Goal: Task Accomplishment & Management: Complete application form

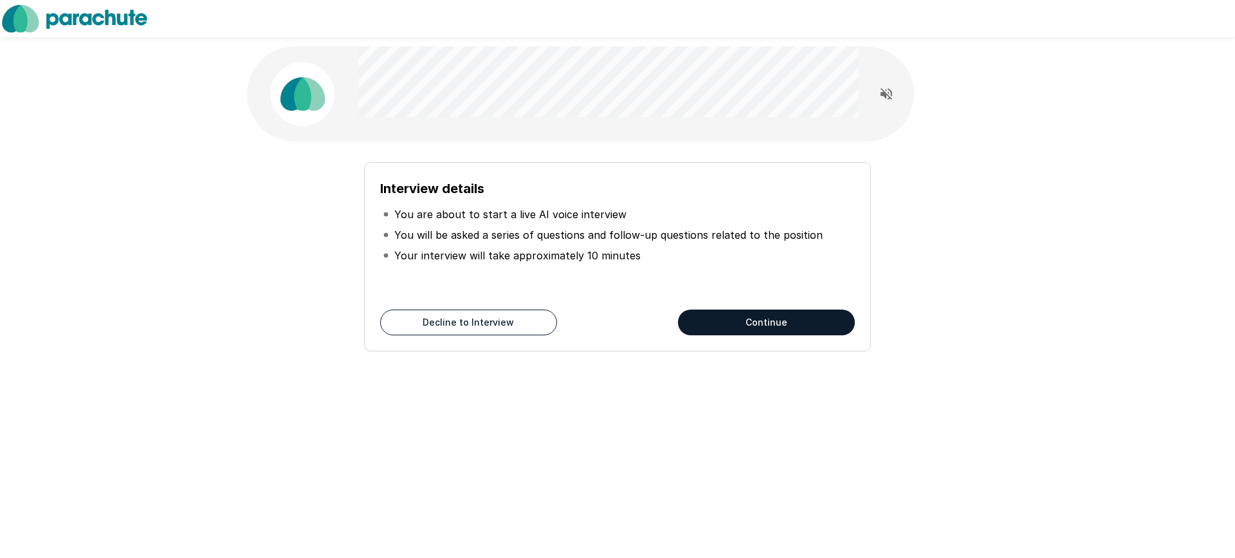
click at [807, 313] on button "Continue" at bounding box center [766, 322] width 177 height 26
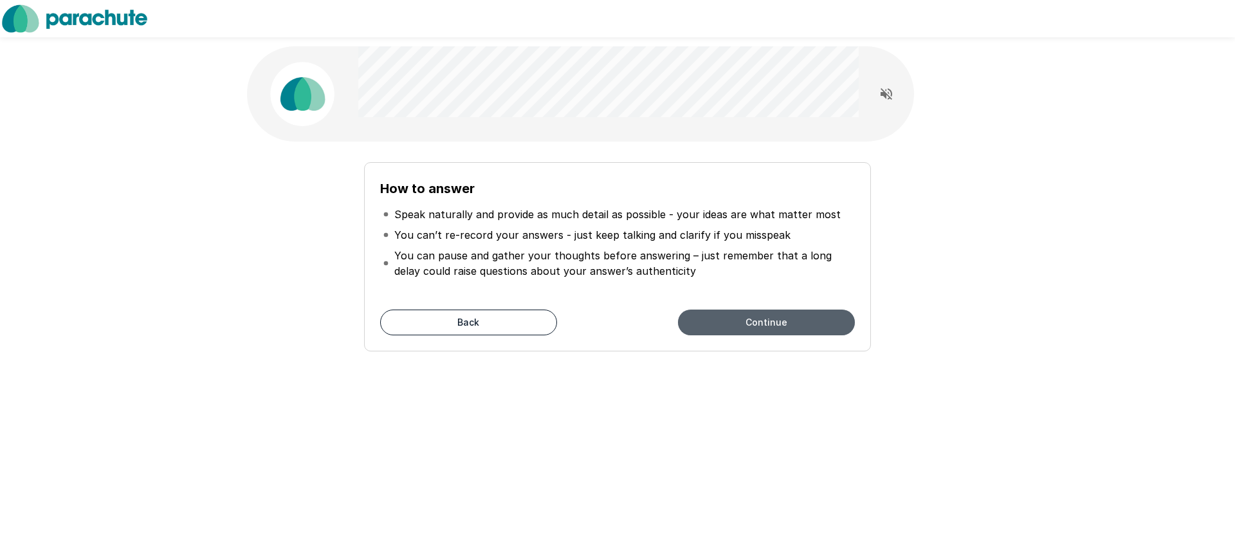
click at [807, 313] on button "Continue" at bounding box center [766, 322] width 177 height 26
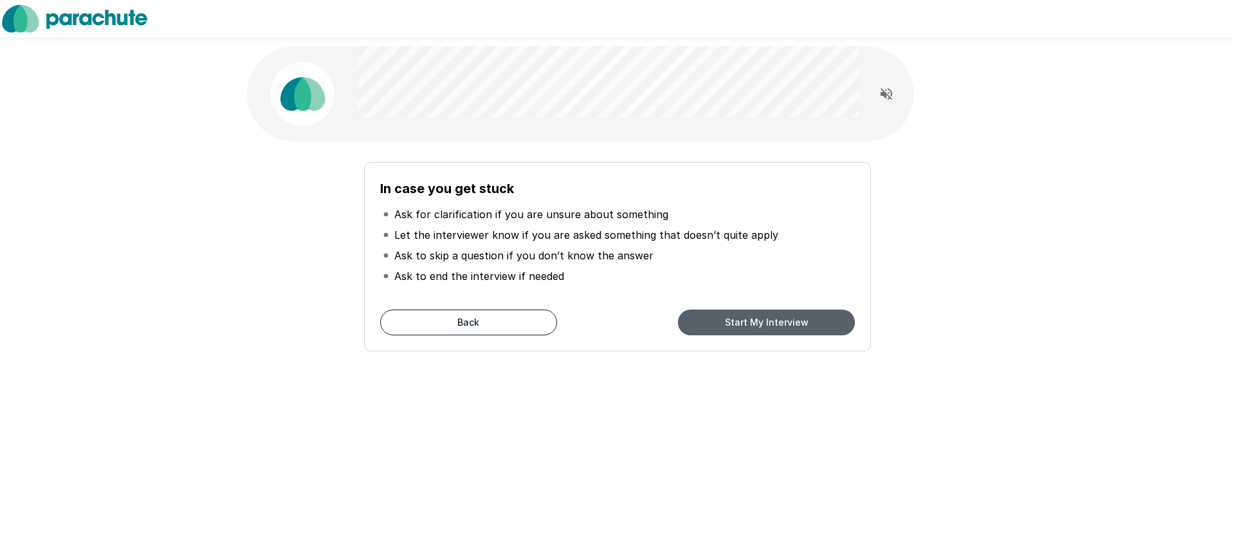
click at [805, 317] on button "Start My Interview" at bounding box center [766, 322] width 177 height 26
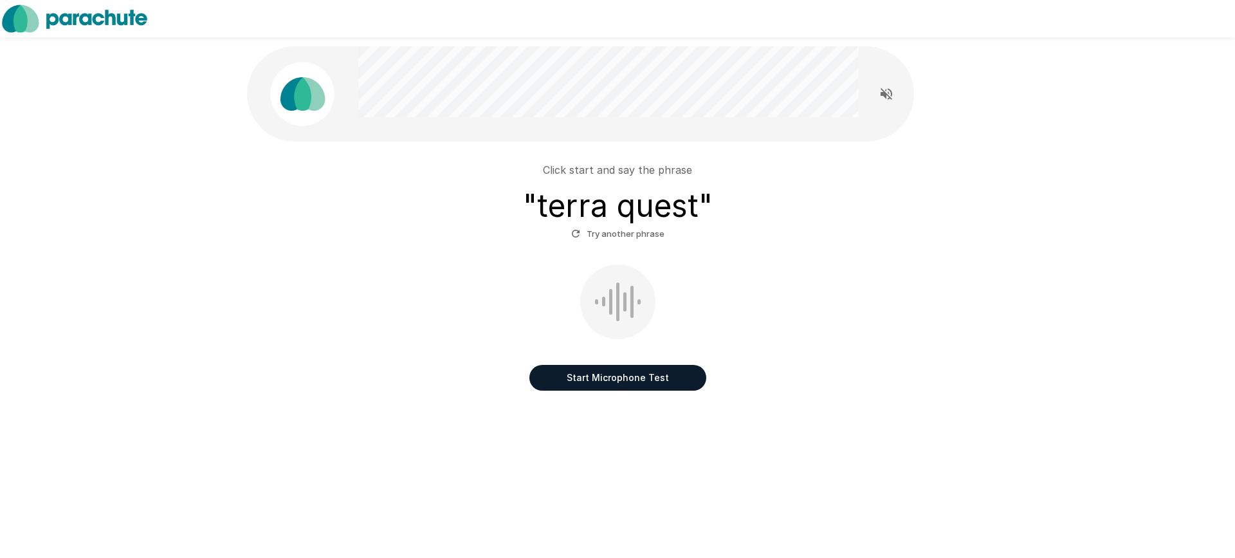
click at [663, 374] on button "Start Microphone Test" at bounding box center [618, 378] width 177 height 26
click at [649, 378] on button "Stop & Submit" at bounding box center [618, 378] width 177 height 26
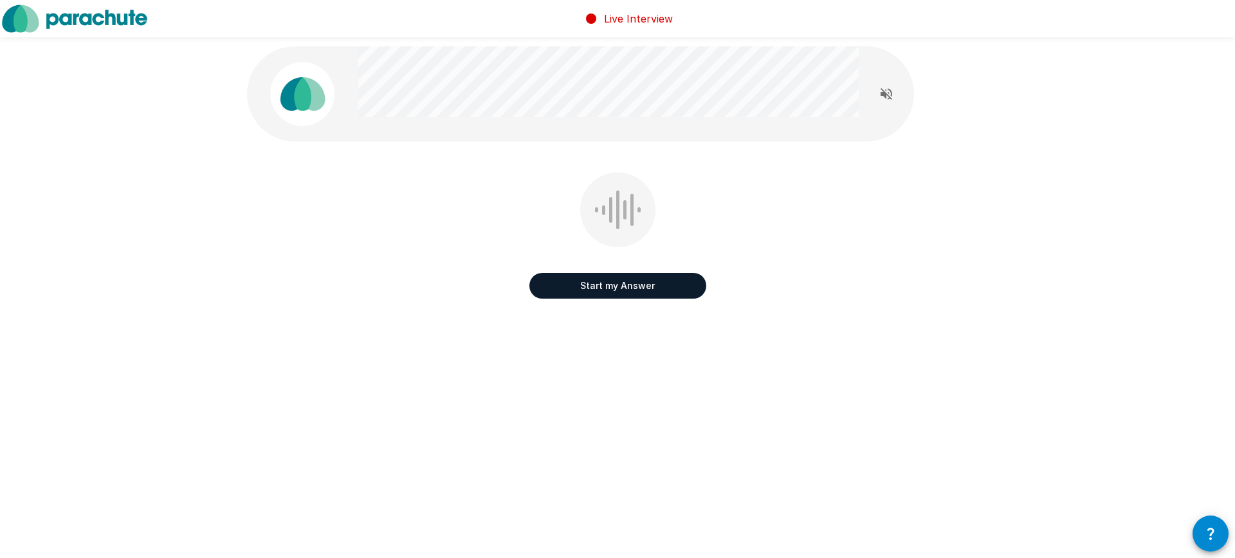
click at [654, 284] on button "Start my Answer" at bounding box center [618, 286] width 177 height 26
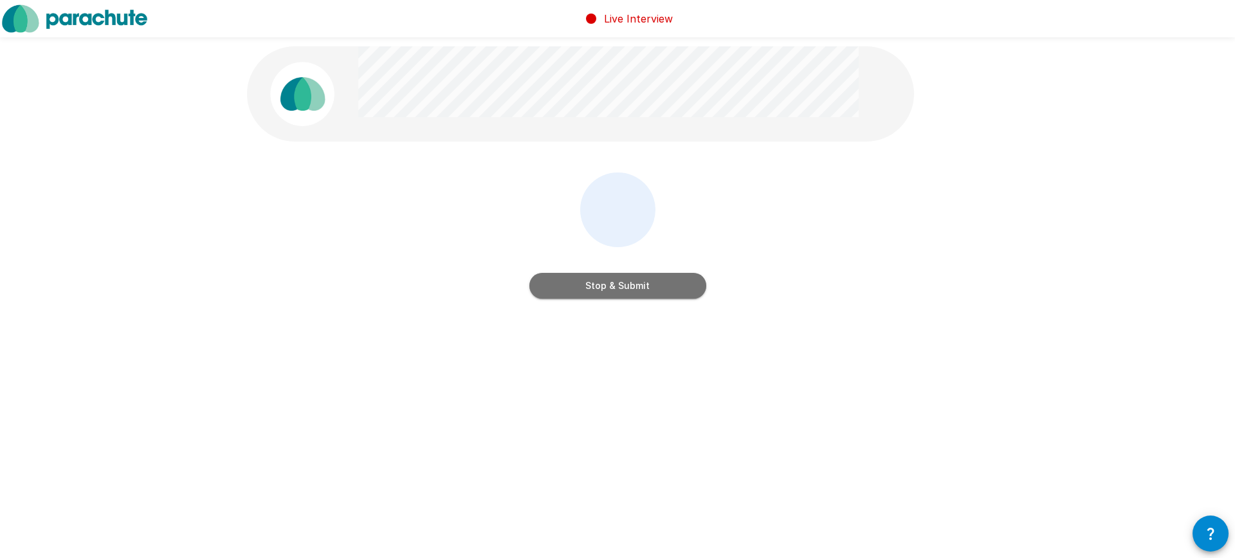
click at [682, 298] on button "Stop & Submit" at bounding box center [618, 286] width 177 height 26
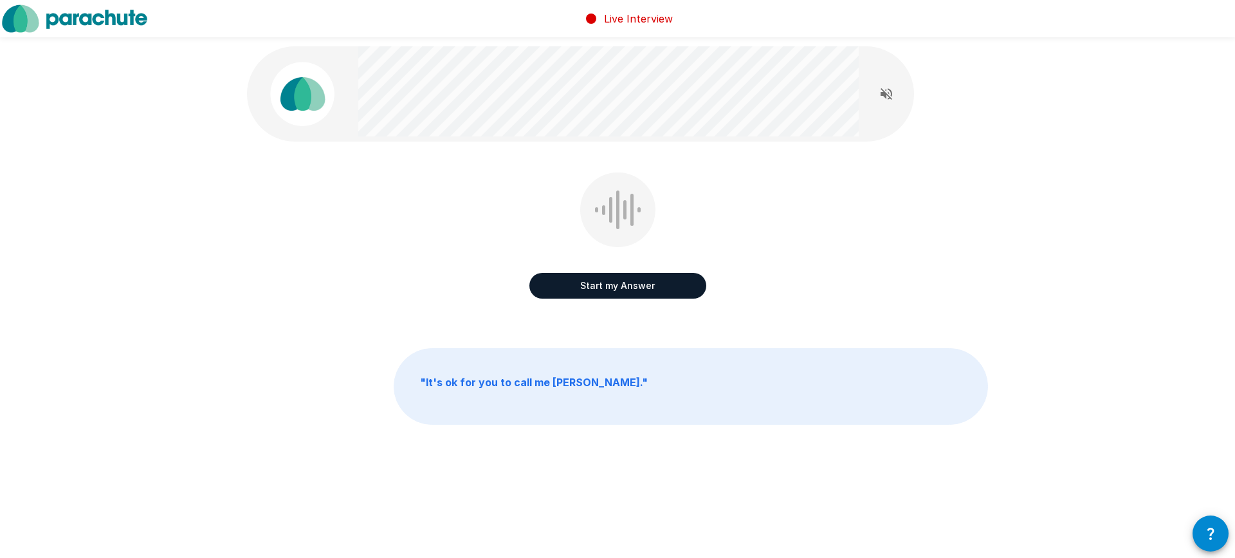
click at [657, 293] on button "Start my Answer" at bounding box center [618, 286] width 177 height 26
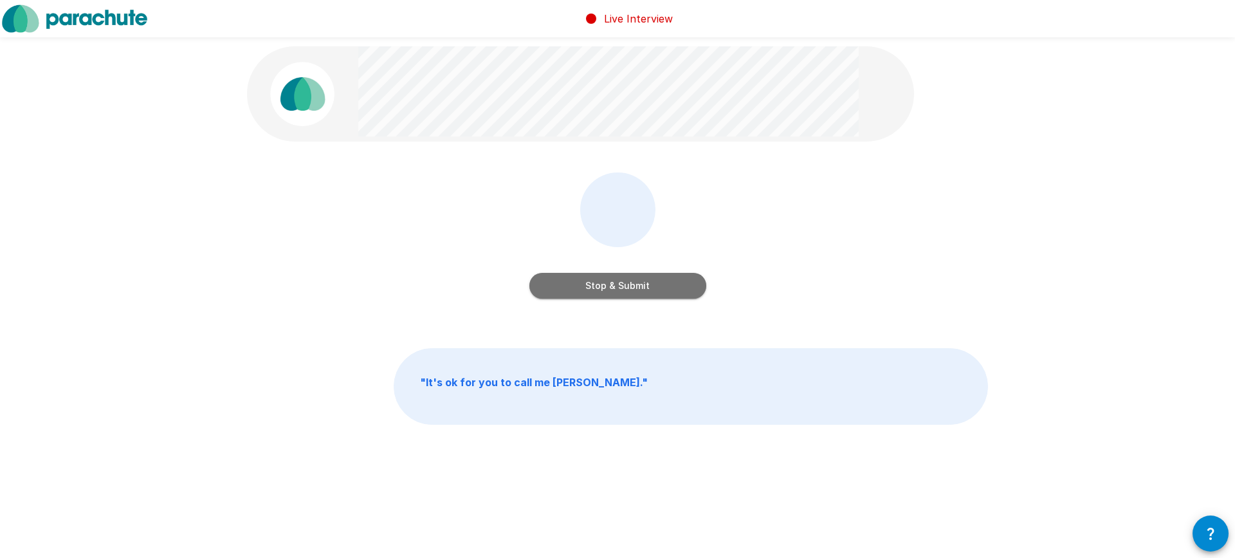
click at [653, 280] on button "Stop & Submit" at bounding box center [618, 286] width 177 height 26
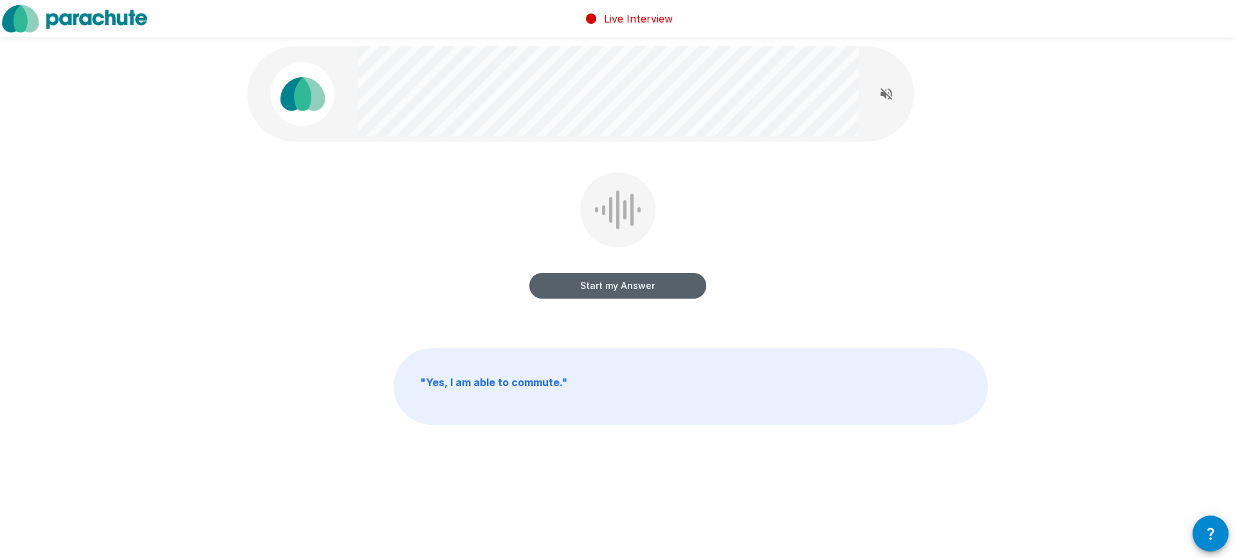
click at [605, 281] on button "Start my Answer" at bounding box center [618, 286] width 177 height 26
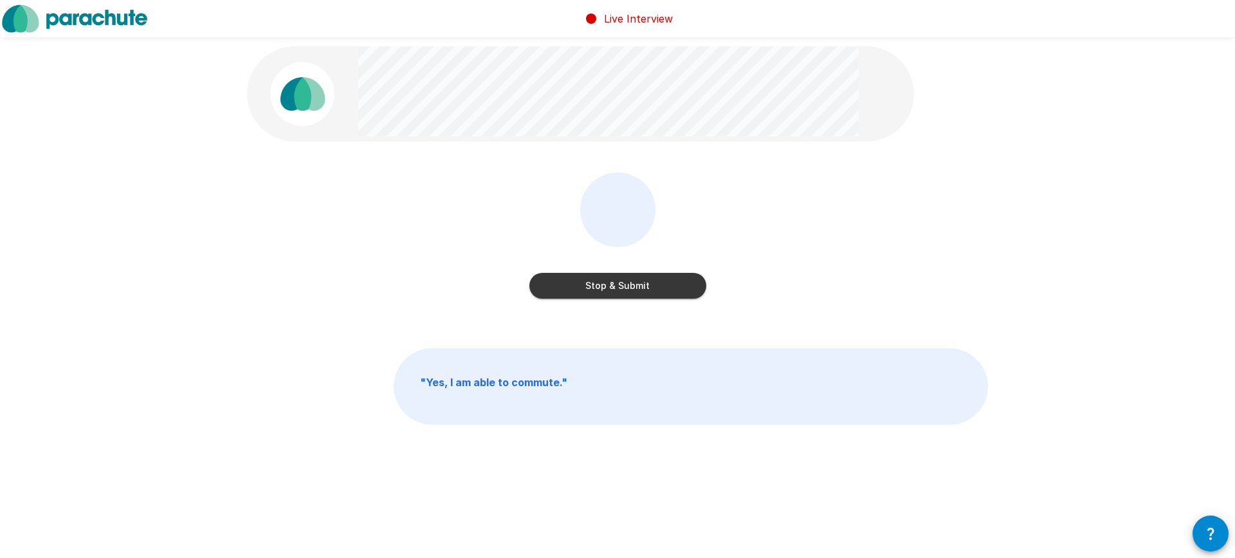
click at [663, 288] on button "Stop & Submit" at bounding box center [618, 286] width 177 height 26
click at [611, 282] on button "Start my Answer" at bounding box center [618, 286] width 177 height 26
click at [642, 290] on button "Stop & Submit" at bounding box center [618, 286] width 177 height 26
click at [622, 293] on button "Start my Answer" at bounding box center [618, 286] width 177 height 26
click at [670, 294] on button "Stop & Submit" at bounding box center [618, 286] width 177 height 26
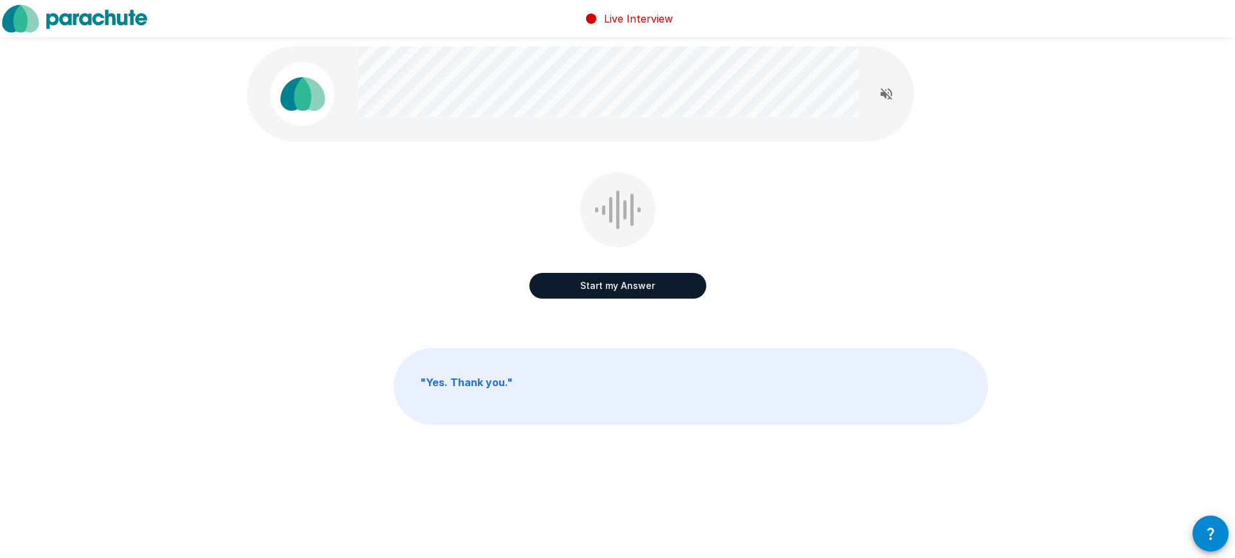
click at [647, 293] on button "Start my Answer" at bounding box center [618, 286] width 177 height 26
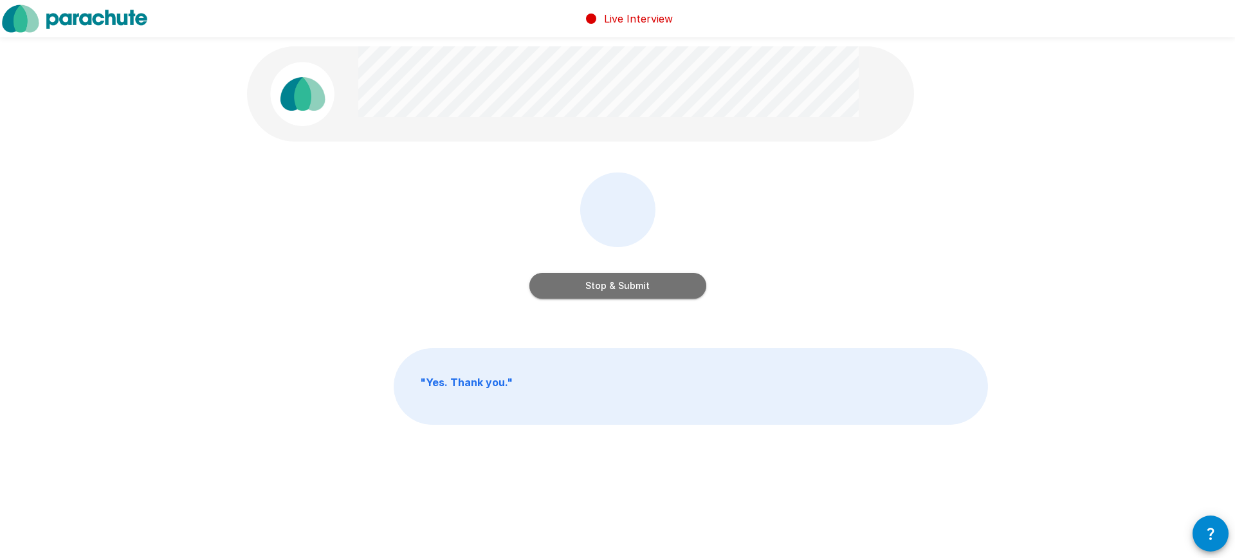
click at [656, 290] on button "Stop & Submit" at bounding box center [618, 286] width 177 height 26
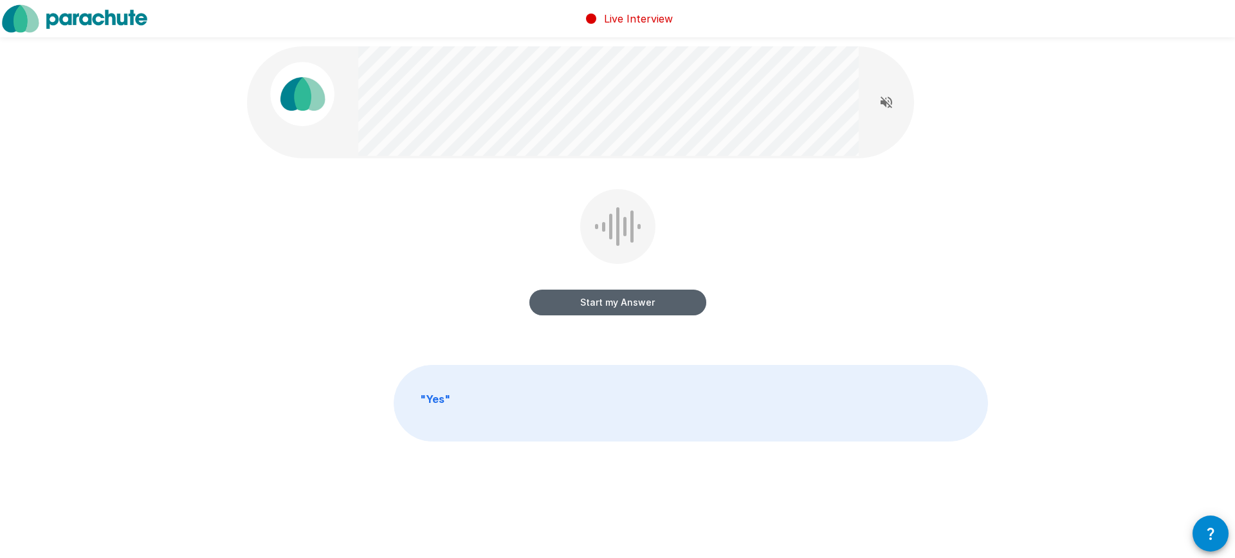
click at [594, 296] on button "Start my Answer" at bounding box center [618, 303] width 177 height 26
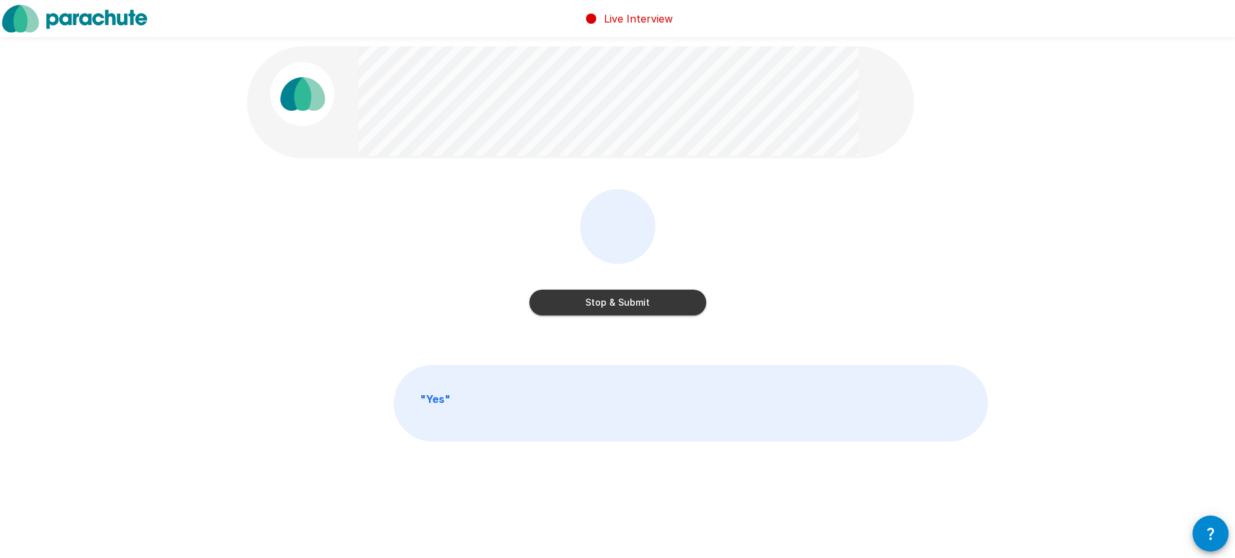
click at [638, 297] on button "Stop & Submit" at bounding box center [618, 303] width 177 height 26
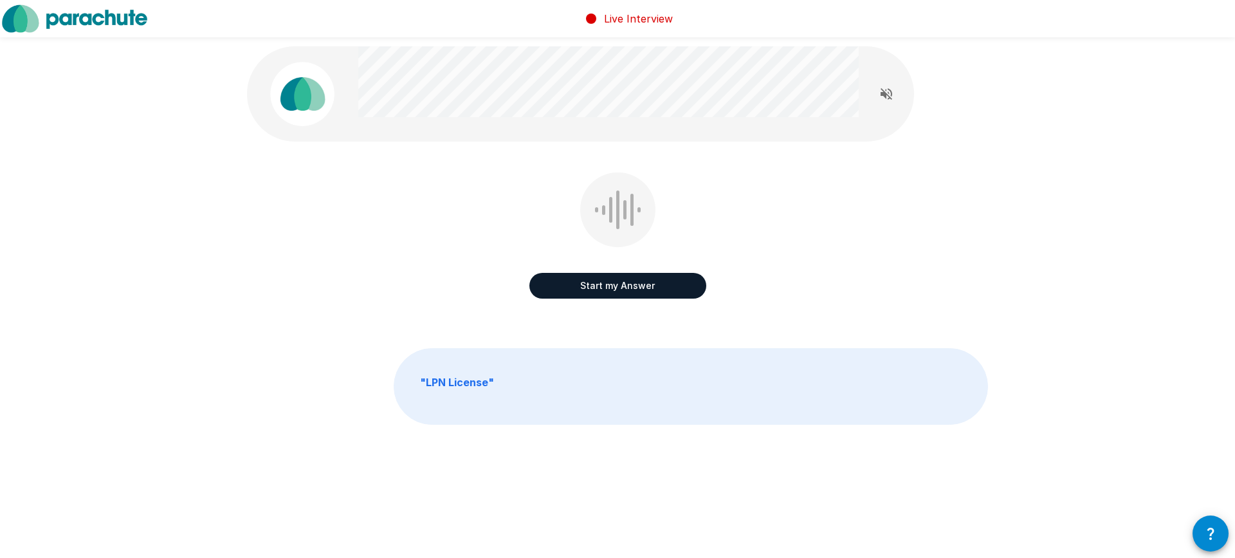
click at [612, 288] on button "Start my Answer" at bounding box center [618, 286] width 177 height 26
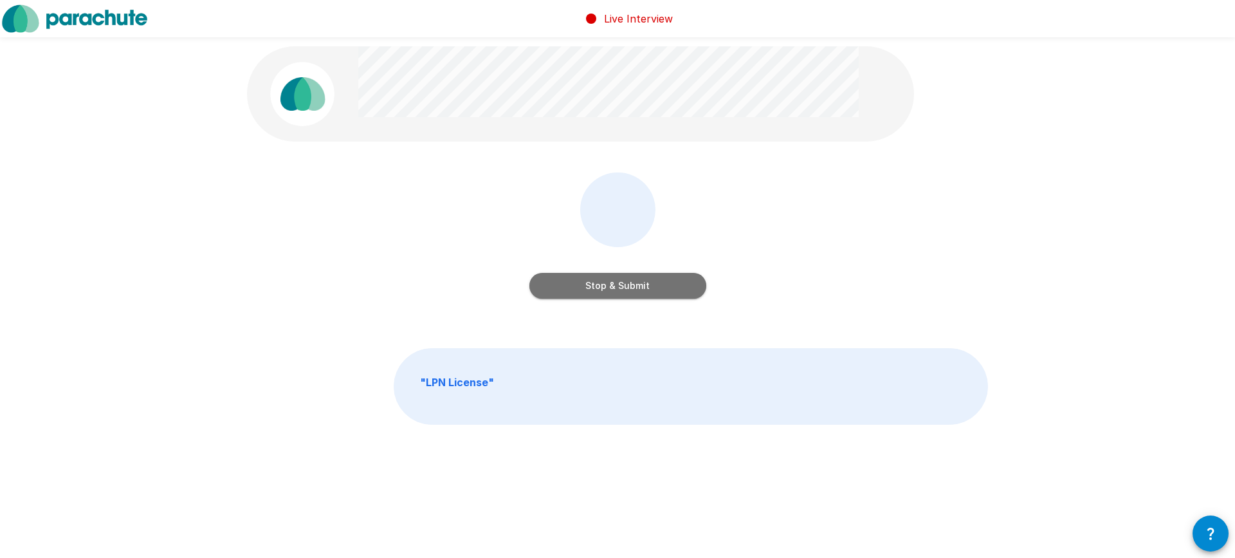
click at [637, 283] on button "Stop & Submit" at bounding box center [618, 286] width 177 height 26
click at [598, 285] on button "Start my Answer" at bounding box center [618, 286] width 177 height 26
click at [647, 295] on button "Stop & Submit" at bounding box center [618, 286] width 177 height 26
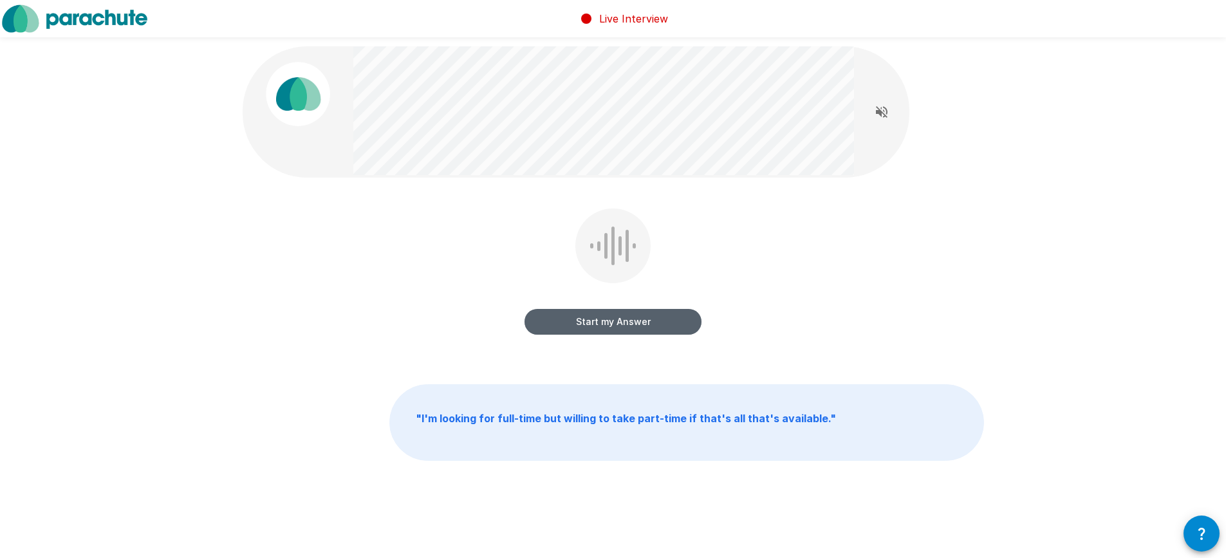
click at [594, 322] on button "Start my Answer" at bounding box center [612, 322] width 177 height 26
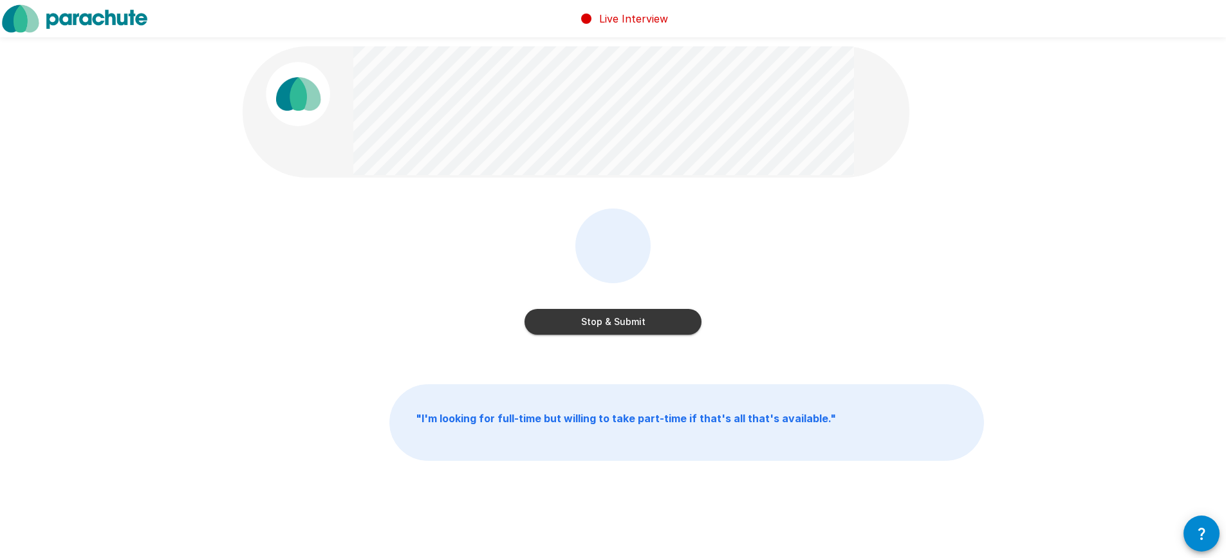
click at [584, 319] on button "Stop & Submit" at bounding box center [612, 322] width 177 height 26
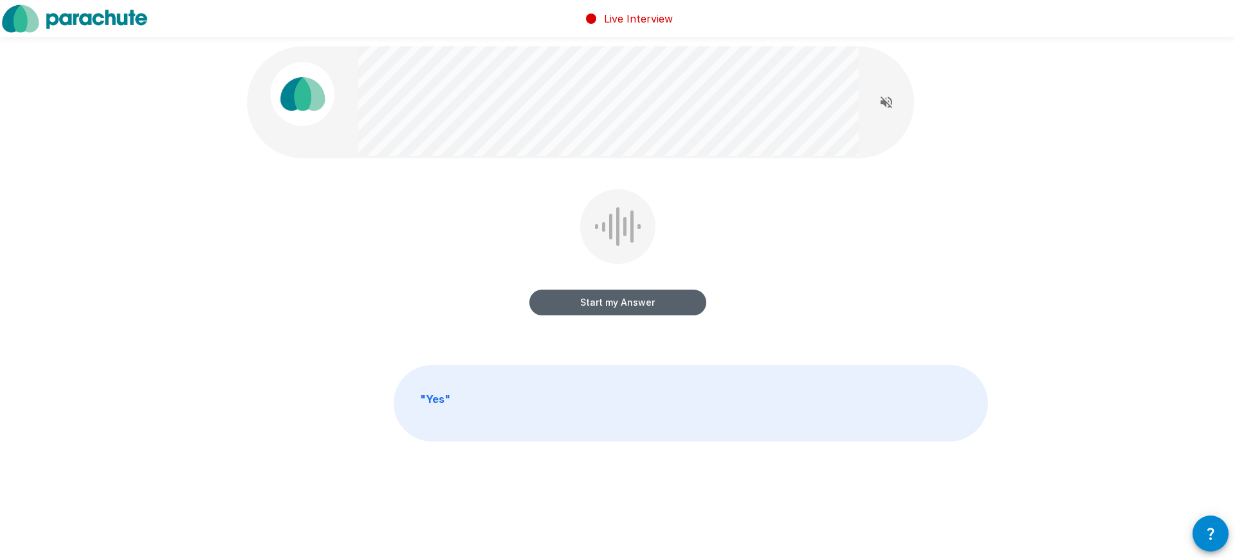
click at [636, 308] on button "Start my Answer" at bounding box center [618, 303] width 177 height 26
click at [654, 298] on button "Stop & Submit" at bounding box center [618, 303] width 177 height 26
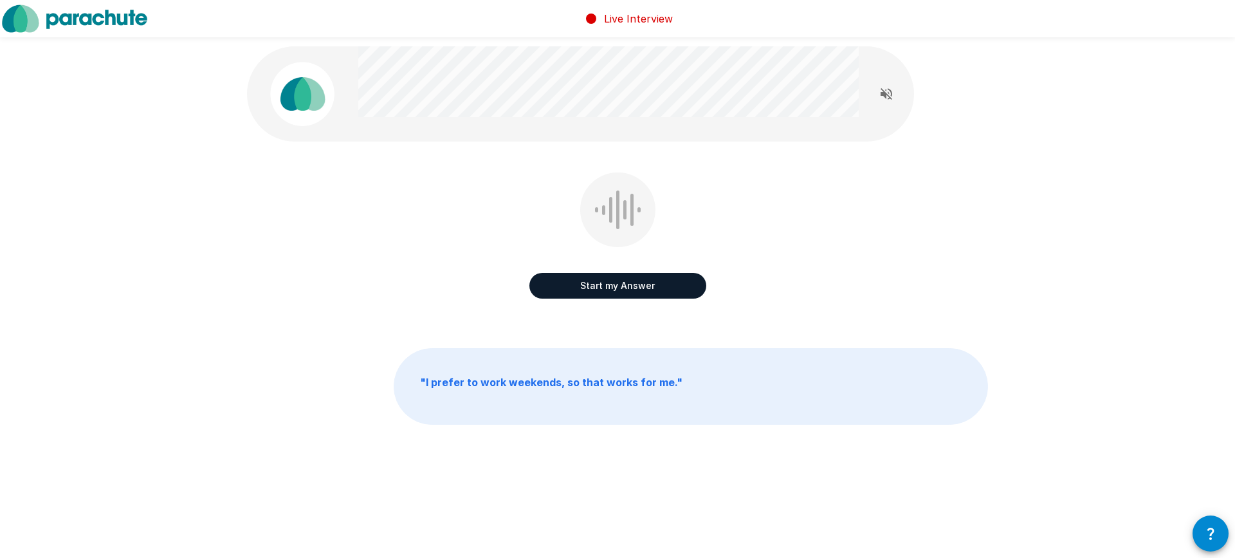
click at [616, 282] on button "Start my Answer" at bounding box center [618, 286] width 177 height 26
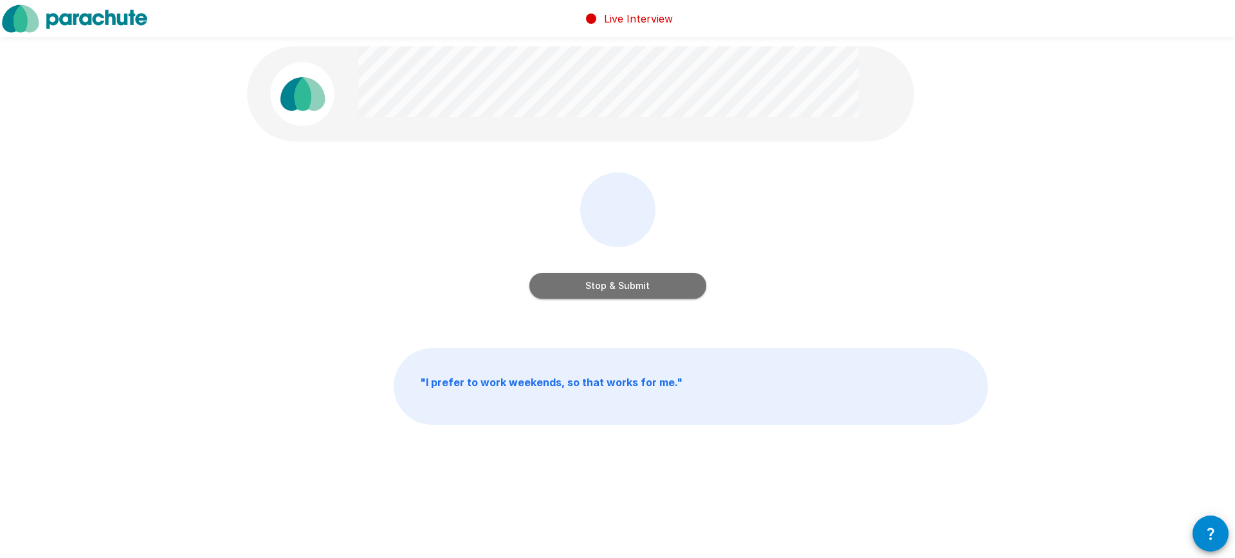
click at [670, 287] on button "Stop & Submit" at bounding box center [618, 286] width 177 height 26
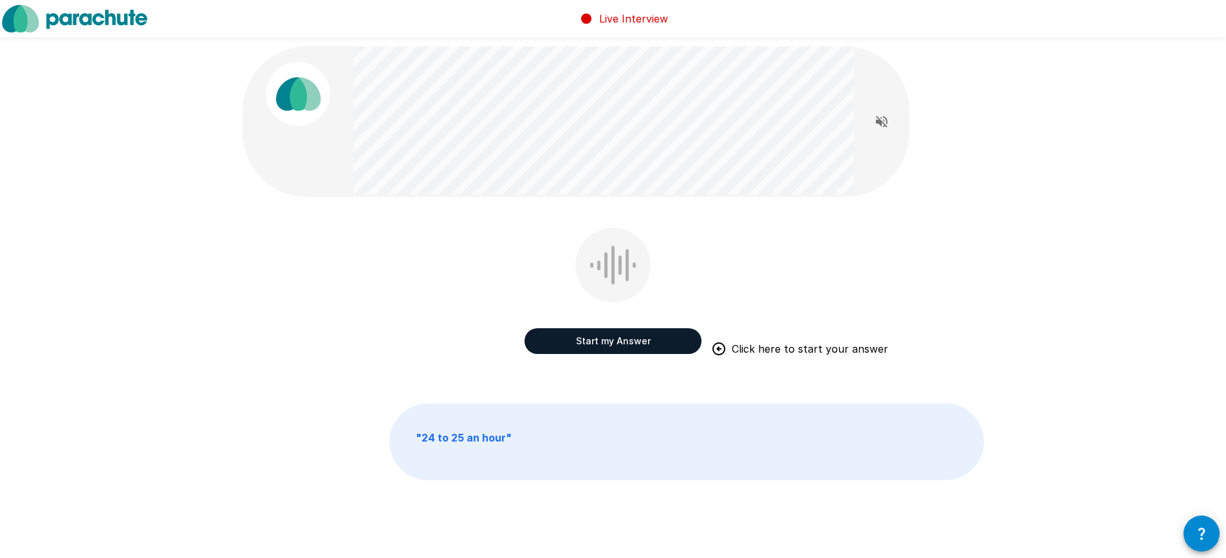
click at [637, 338] on button "Start my Answer" at bounding box center [612, 341] width 177 height 26
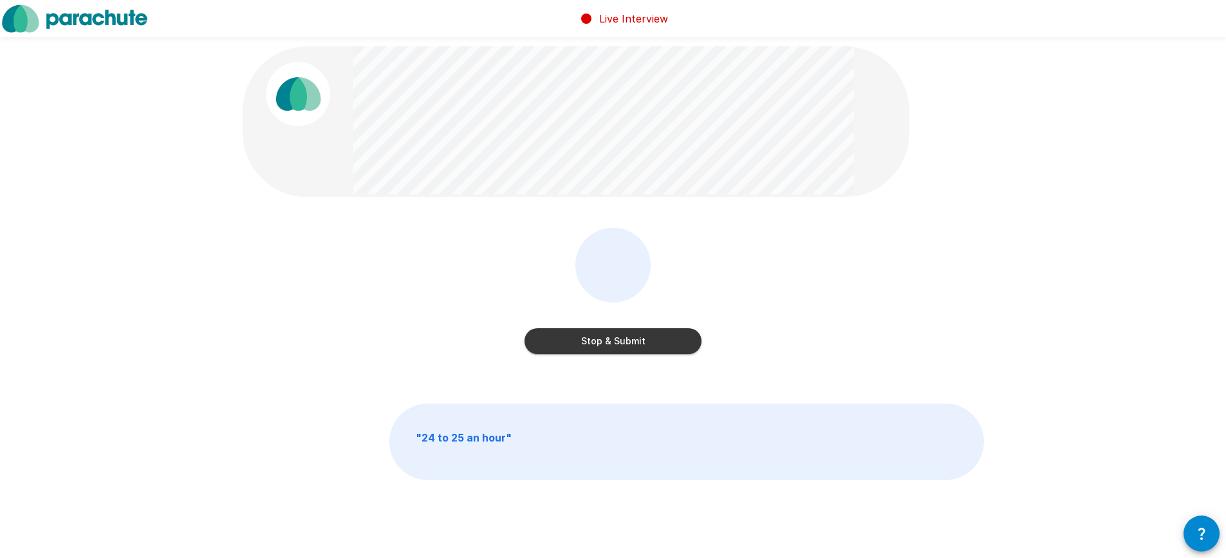
click at [615, 333] on button "Stop & Submit" at bounding box center [612, 341] width 177 height 26
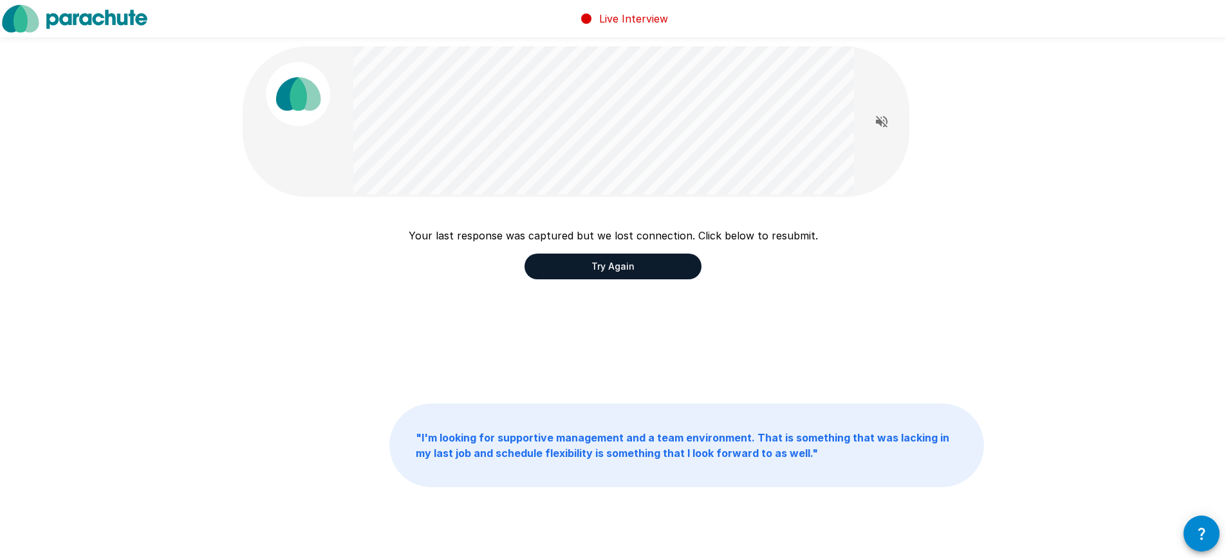
click at [670, 455] on b "" I'm looking for supportive management and a team environment. That is somethi…" at bounding box center [682, 445] width 533 height 28
click at [614, 277] on button "Try Again" at bounding box center [612, 266] width 177 height 26
click at [631, 268] on button "Try Again" at bounding box center [612, 266] width 177 height 26
click at [551, 428] on p "" I'm looking for supportive management and a team environment. That is somethi…" at bounding box center [686, 445] width 593 height 82
click at [576, 273] on button "Try Again" at bounding box center [612, 266] width 177 height 26
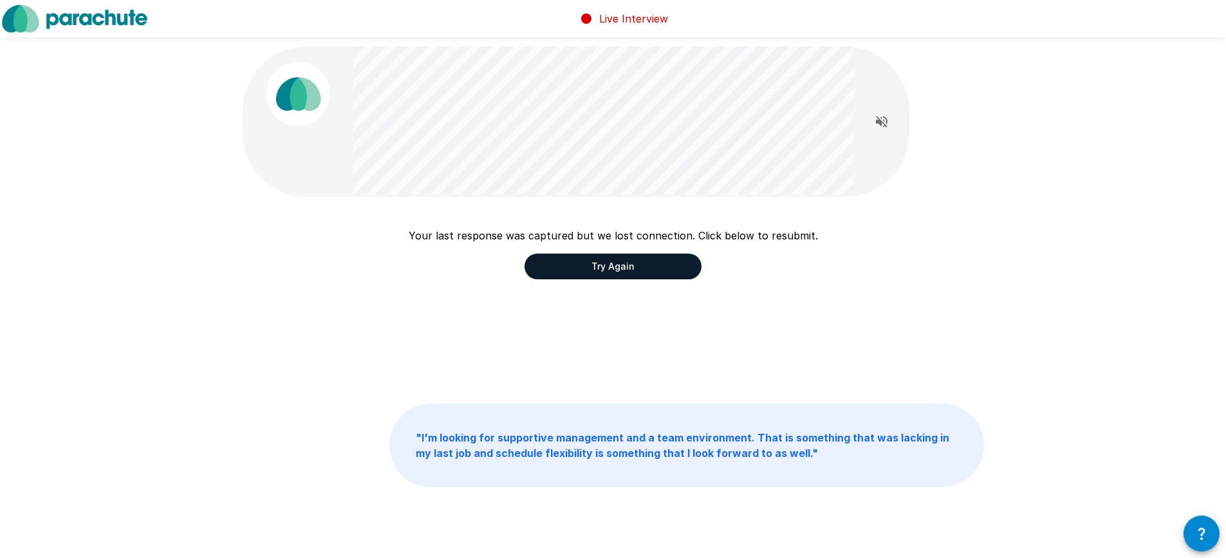
click at [545, 272] on button "Try Again" at bounding box center [612, 266] width 177 height 26
click at [630, 17] on p "Live Interview" at bounding box center [633, 18] width 69 height 15
click at [526, 263] on button "Try Again" at bounding box center [612, 266] width 177 height 26
click at [587, 262] on button "Try Again" at bounding box center [612, 266] width 177 height 26
click at [632, 256] on button "Try Again" at bounding box center [612, 266] width 177 height 26
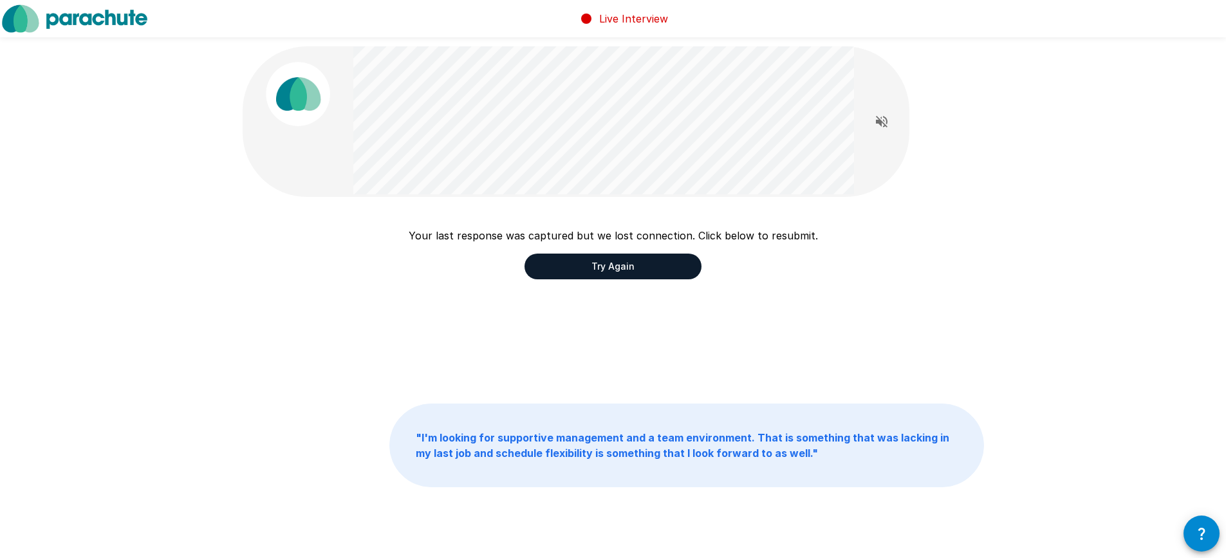
click at [1079, 291] on div "Your last response was captured but we lost connection. Click below to resubmit…" at bounding box center [613, 295] width 1226 height 590
click at [1205, 537] on icon "button" at bounding box center [1200, 533] width 15 height 15
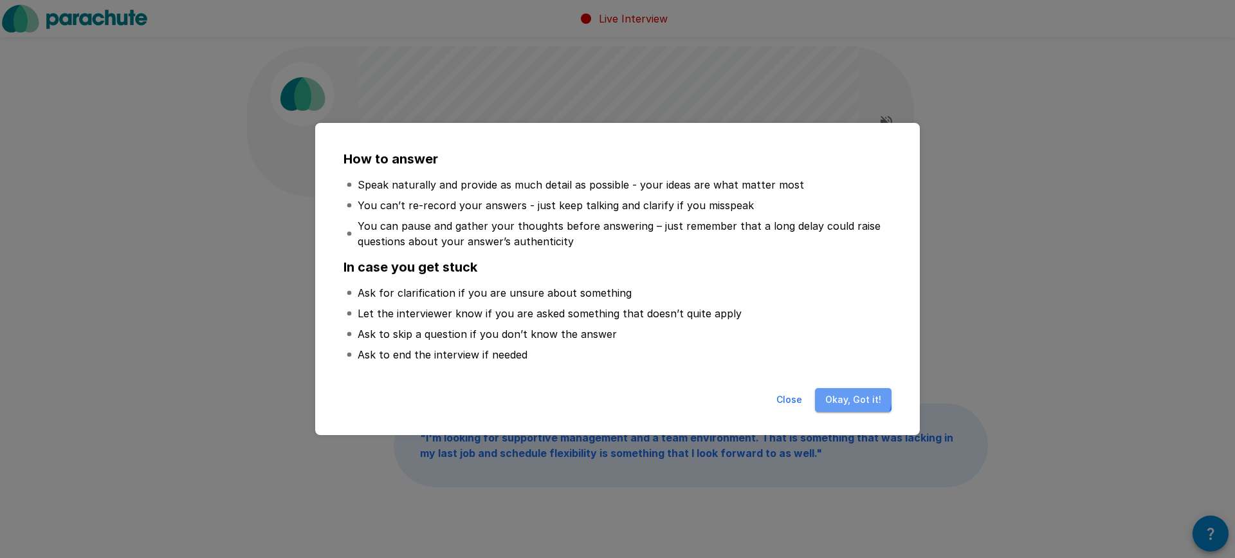
click at [851, 395] on button "Okay, Got it!" at bounding box center [853, 400] width 77 height 24
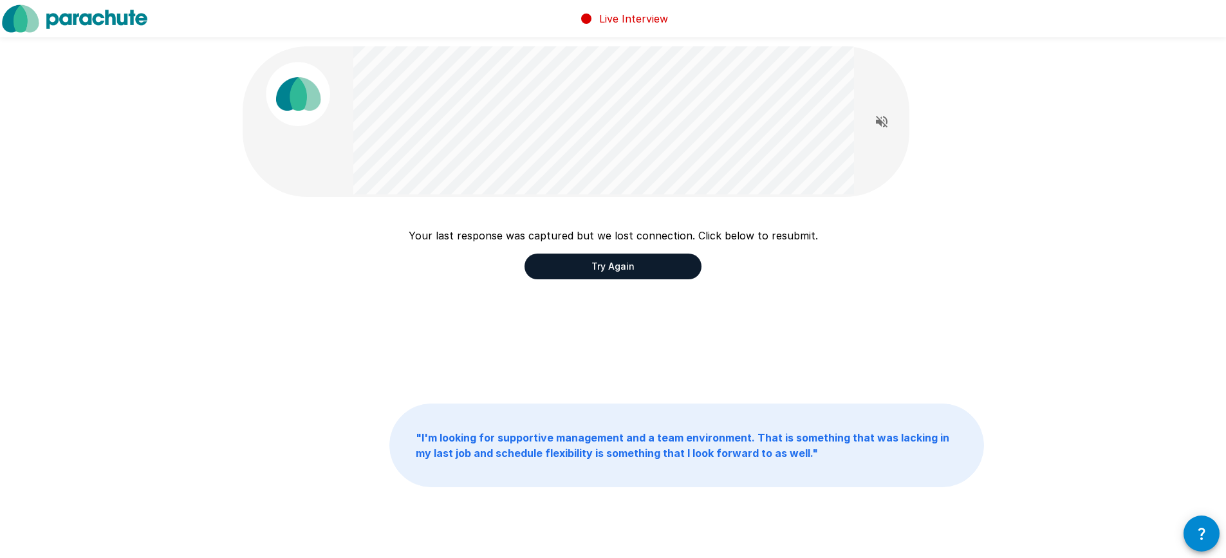
click at [588, 272] on button "Try Again" at bounding box center [612, 266] width 177 height 26
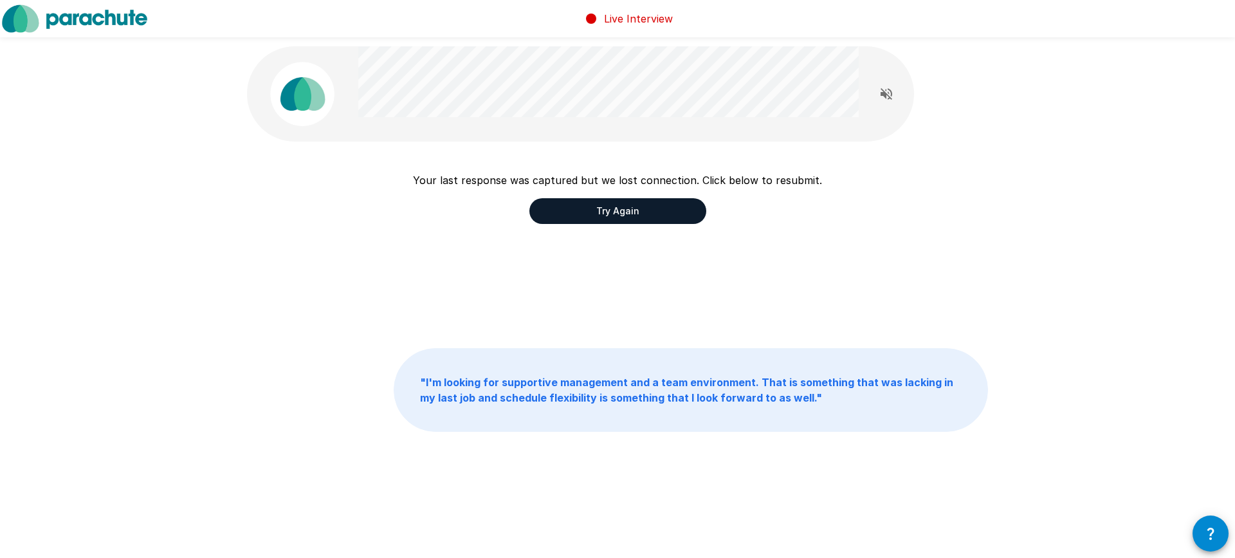
click at [1230, 533] on div "Your last response was captured but we lost connection. Click below to resubmit…" at bounding box center [617, 267] width 1235 height 535
click at [1213, 527] on icon "button" at bounding box center [1210, 533] width 15 height 15
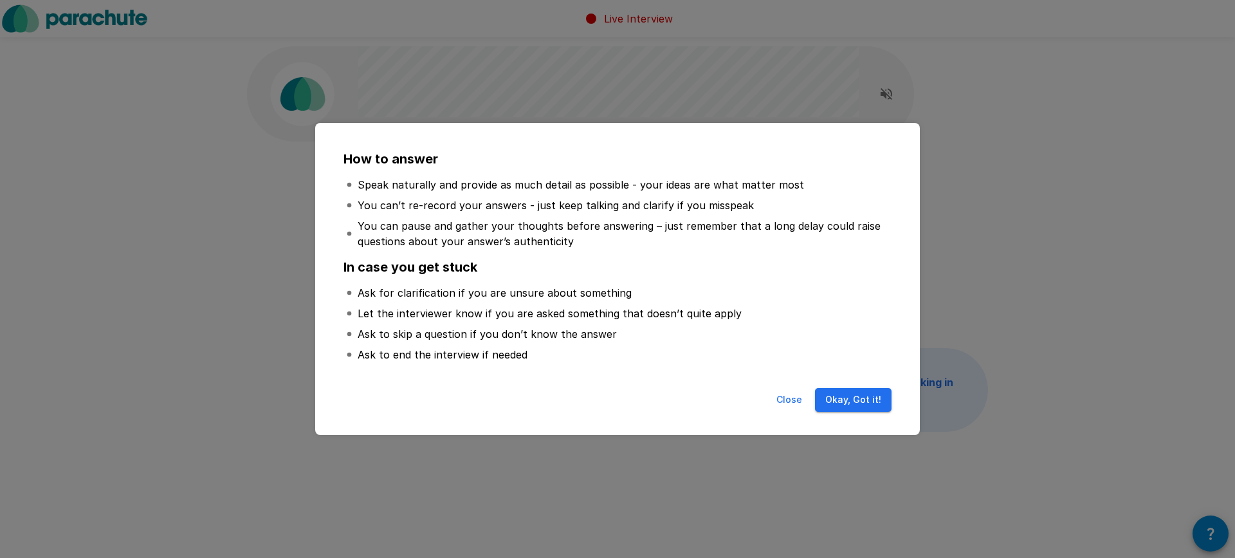
click at [845, 394] on button "Okay, Got it!" at bounding box center [853, 400] width 77 height 24
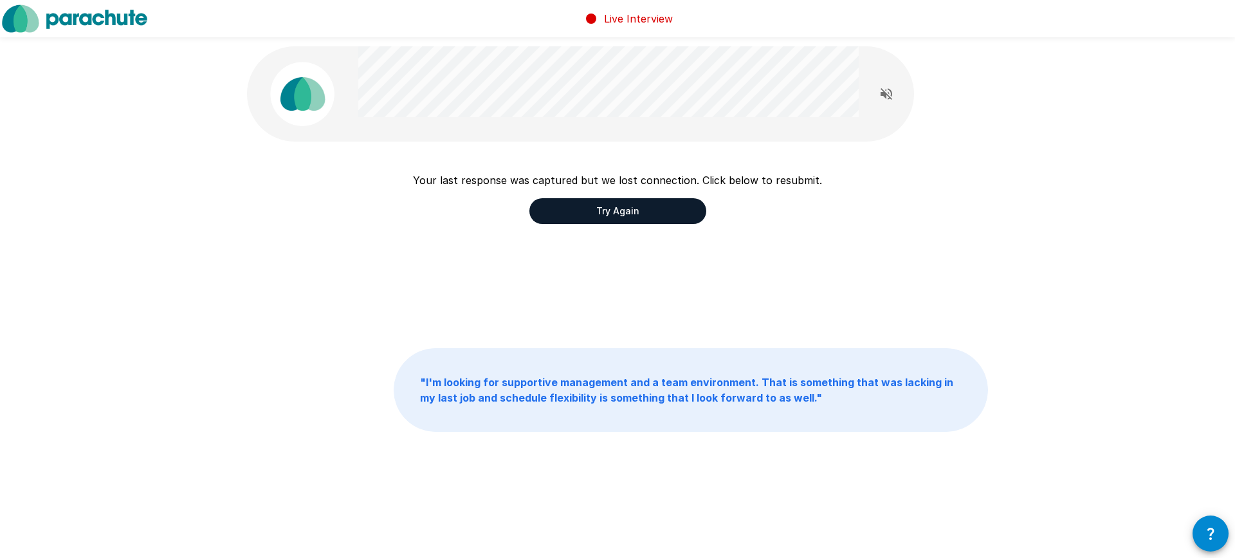
click at [642, 200] on button "Try Again" at bounding box center [618, 211] width 177 height 26
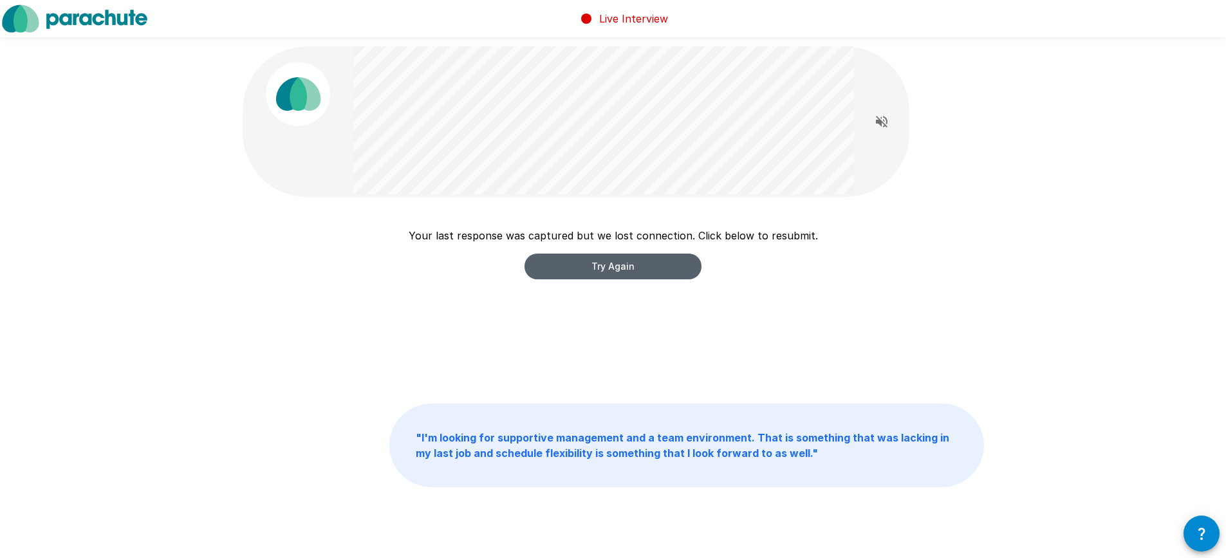
click at [651, 271] on button "Try Again" at bounding box center [612, 266] width 177 height 26
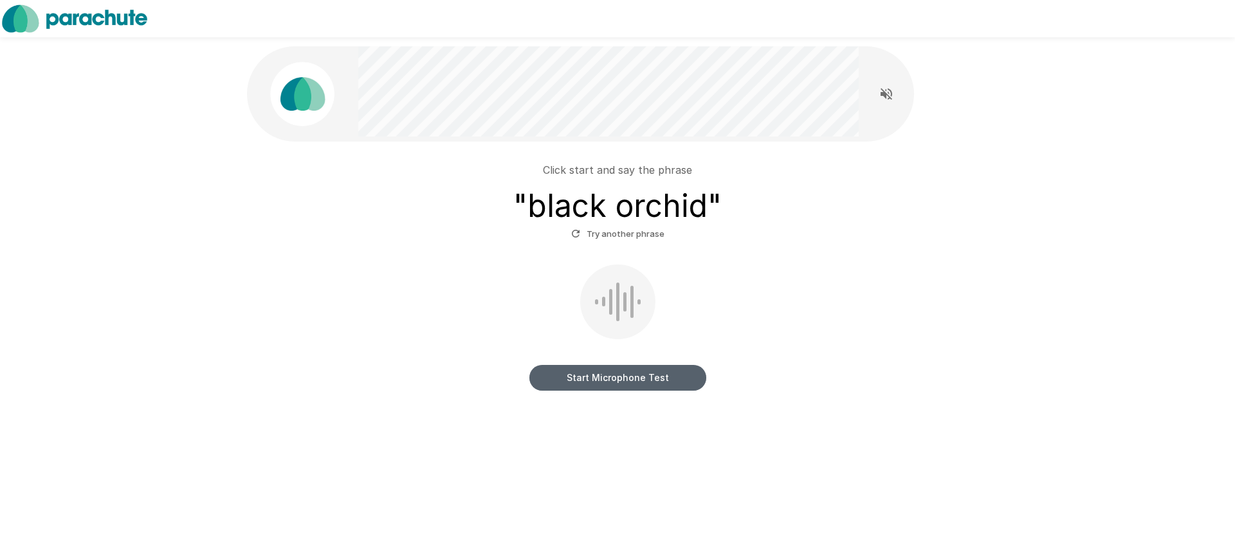
click at [624, 380] on button "Start Microphone Test" at bounding box center [618, 378] width 177 height 26
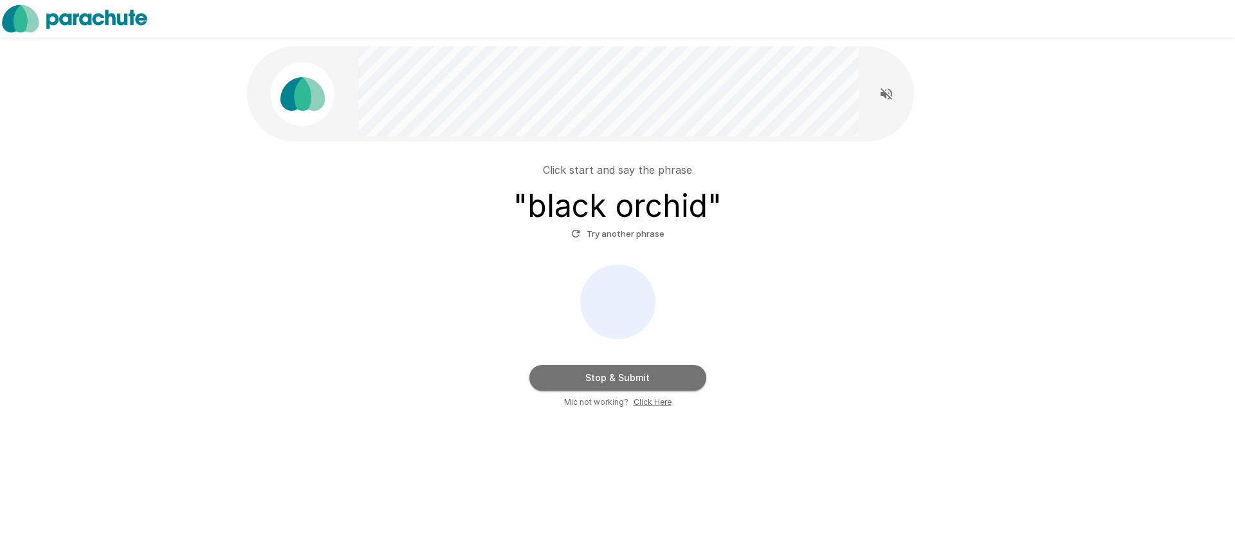
click at [652, 378] on button "Stop & Submit" at bounding box center [618, 378] width 177 height 26
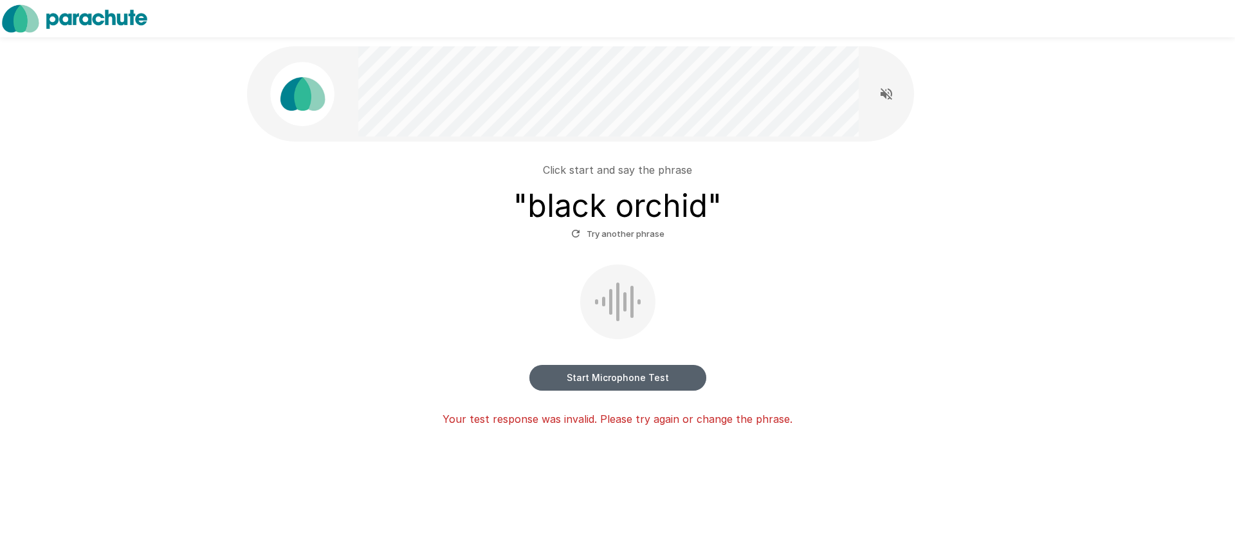
click at [598, 380] on button "Start Microphone Test" at bounding box center [618, 378] width 177 height 26
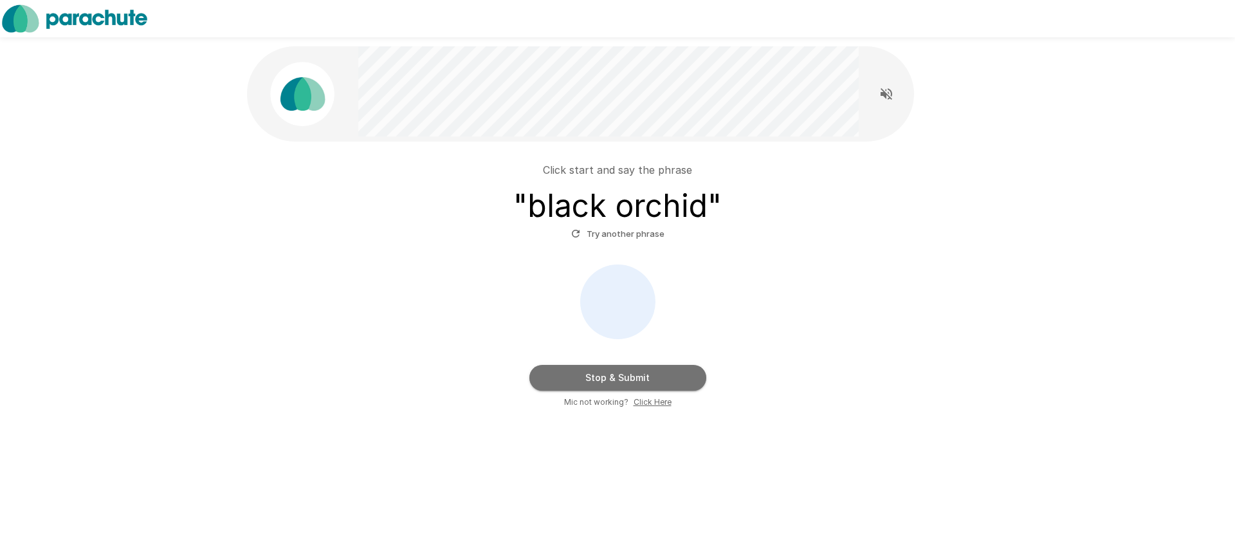
click at [660, 374] on button "Stop & Submit" at bounding box center [618, 378] width 177 height 26
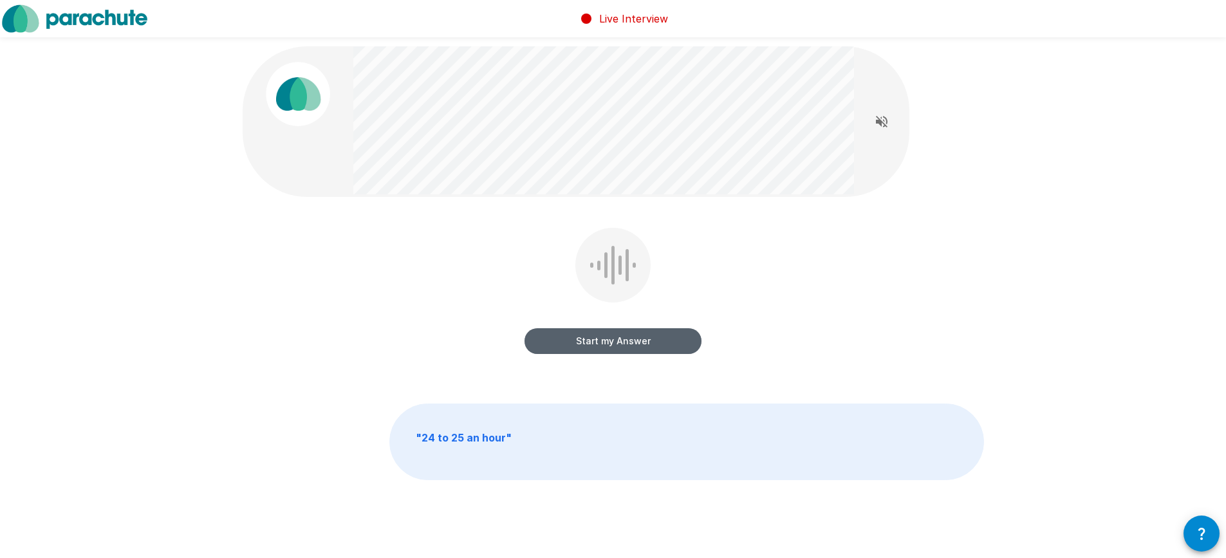
click at [564, 344] on button "Start my Answer" at bounding box center [612, 341] width 177 height 26
click at [650, 339] on button "Stop & Submit" at bounding box center [612, 341] width 177 height 26
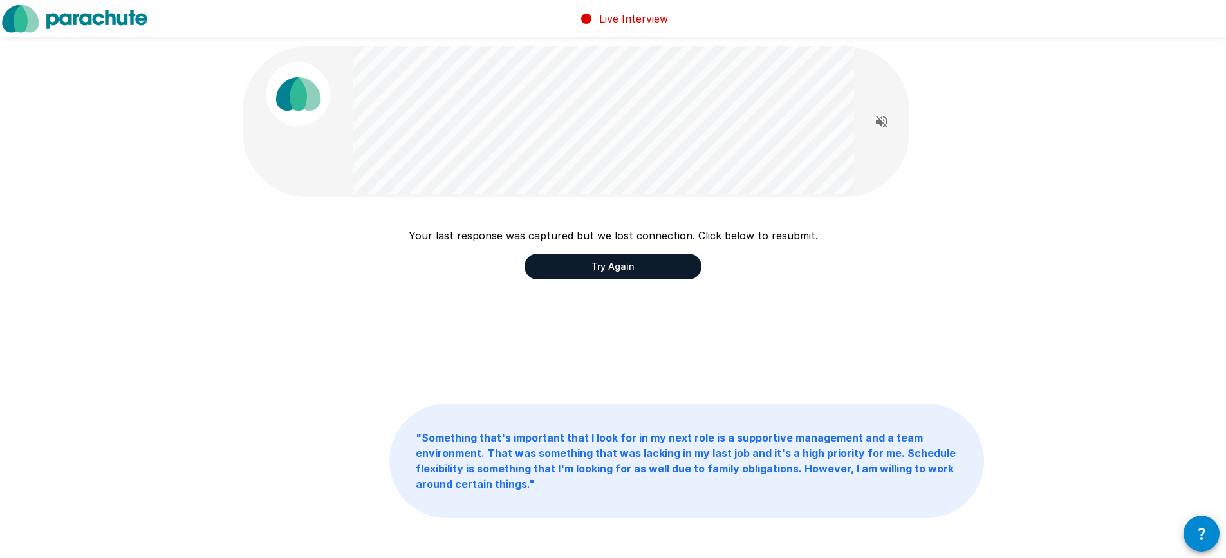
click at [593, 270] on button "Try Again" at bounding box center [612, 266] width 177 height 26
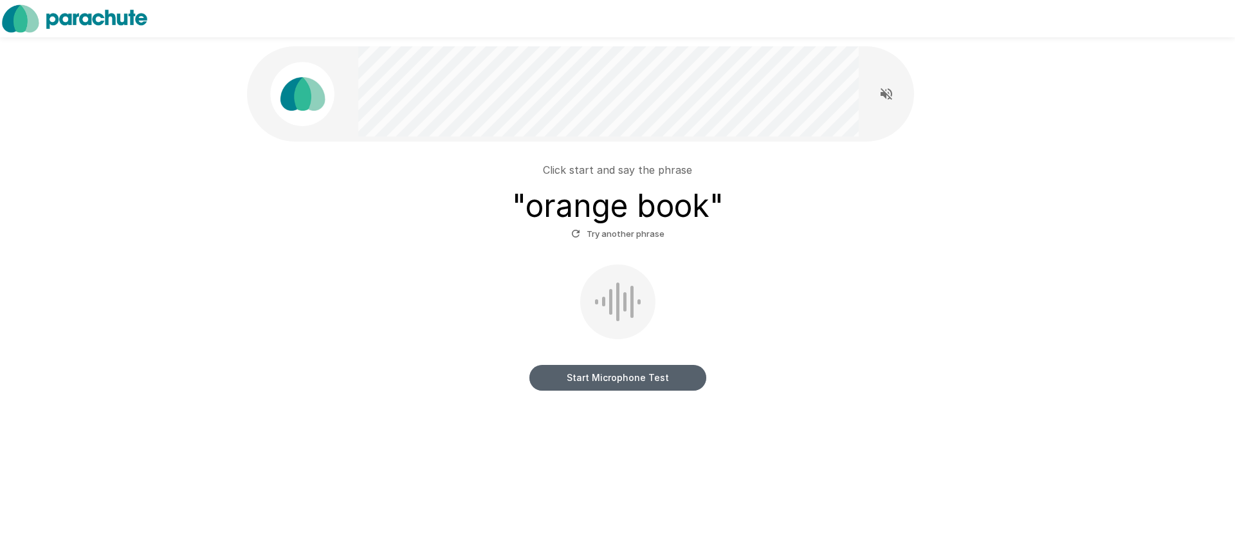
click at [643, 374] on button "Start Microphone Test" at bounding box center [618, 378] width 177 height 26
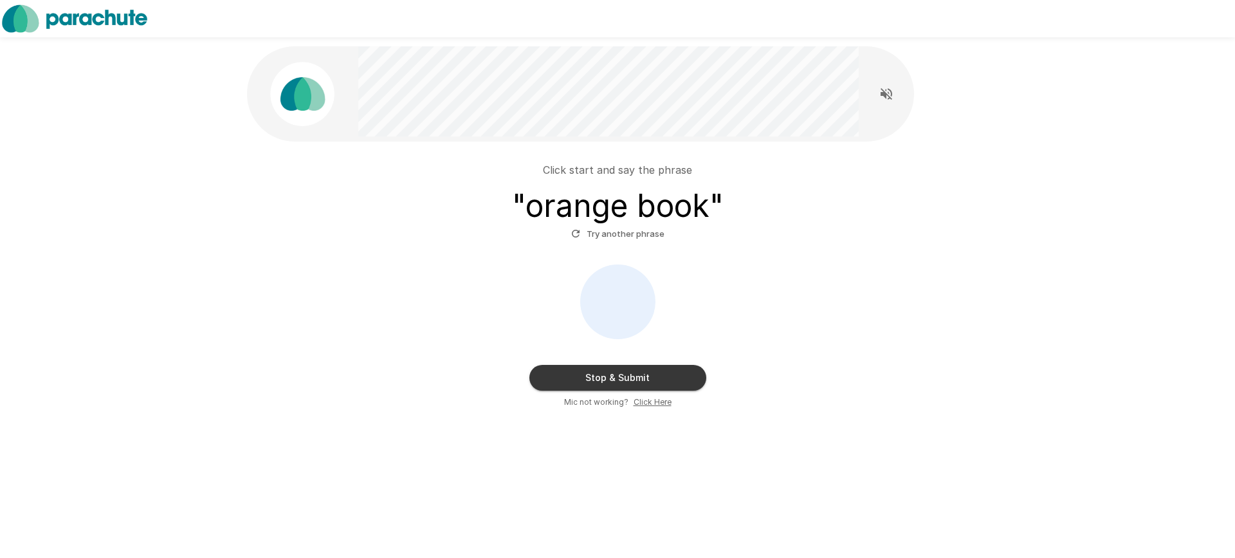
click at [632, 376] on button "Stop & Submit" at bounding box center [618, 378] width 177 height 26
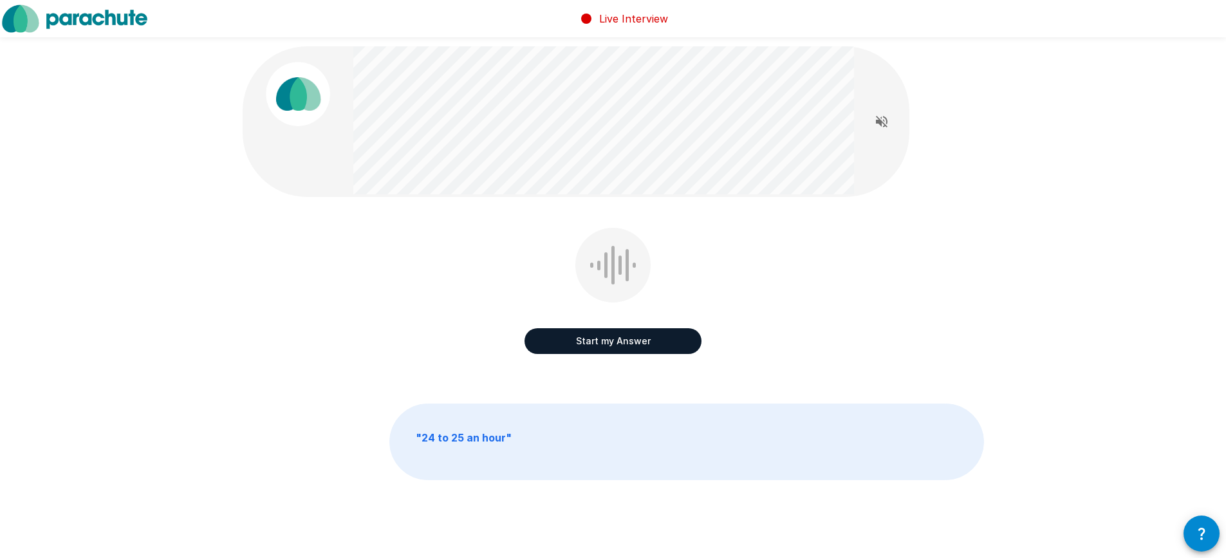
click at [611, 338] on button "Start my Answer" at bounding box center [612, 341] width 177 height 26
click at [629, 350] on button "Stop & Submit" at bounding box center [612, 341] width 177 height 26
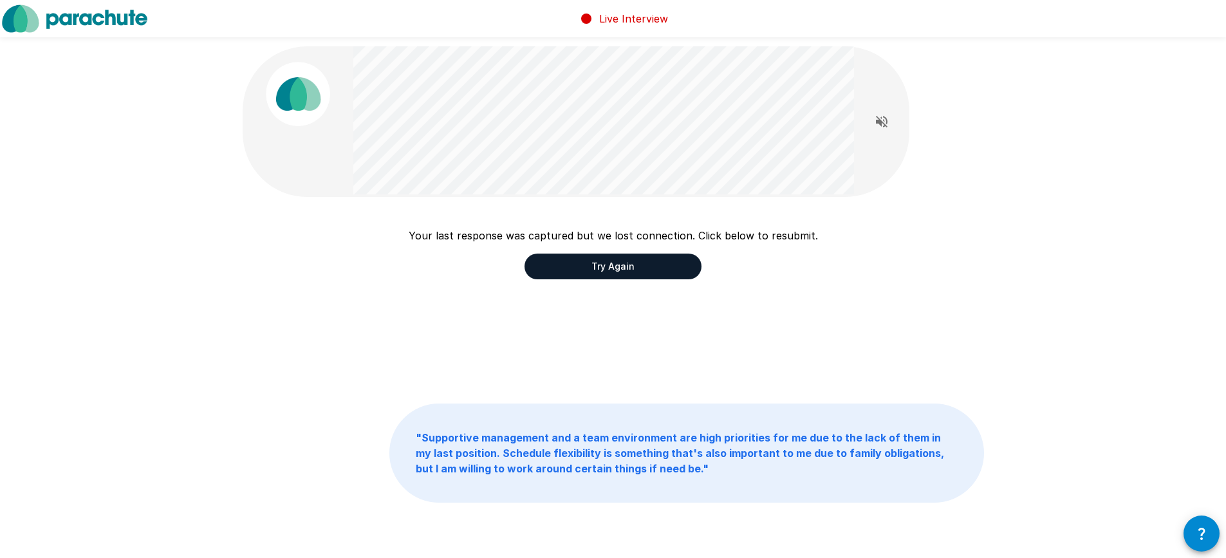
click at [632, 269] on button "Try Again" at bounding box center [612, 266] width 177 height 26
click at [629, 272] on button "Try Again" at bounding box center [612, 266] width 177 height 26
click at [676, 264] on button "Try Again" at bounding box center [612, 266] width 177 height 26
click at [616, 275] on button "Try Again" at bounding box center [612, 266] width 177 height 26
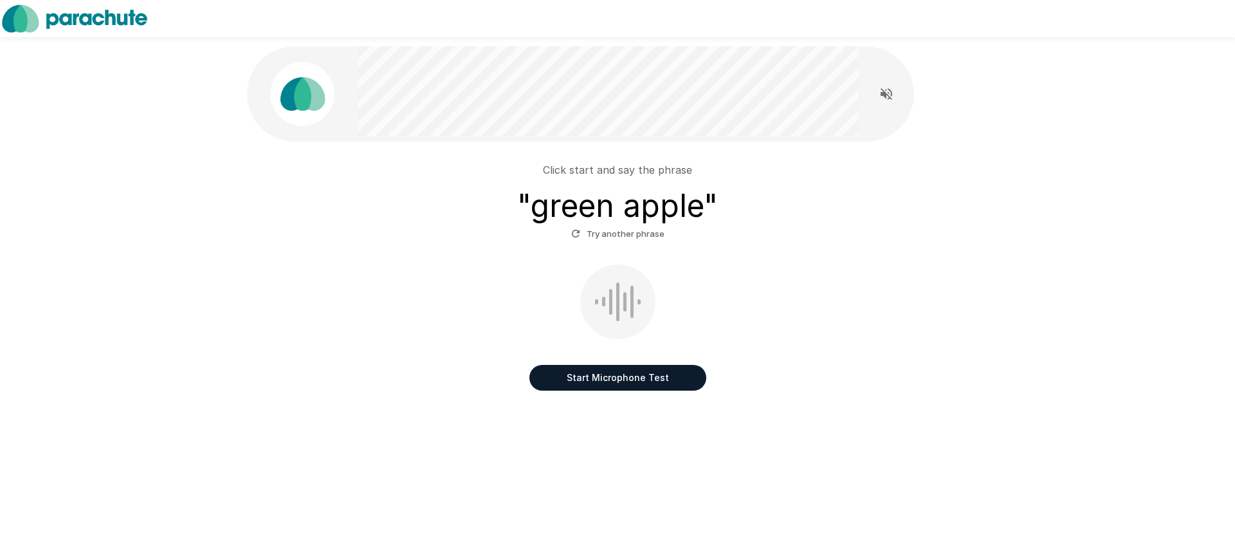
click at [652, 380] on button "Start Microphone Test" at bounding box center [618, 378] width 177 height 26
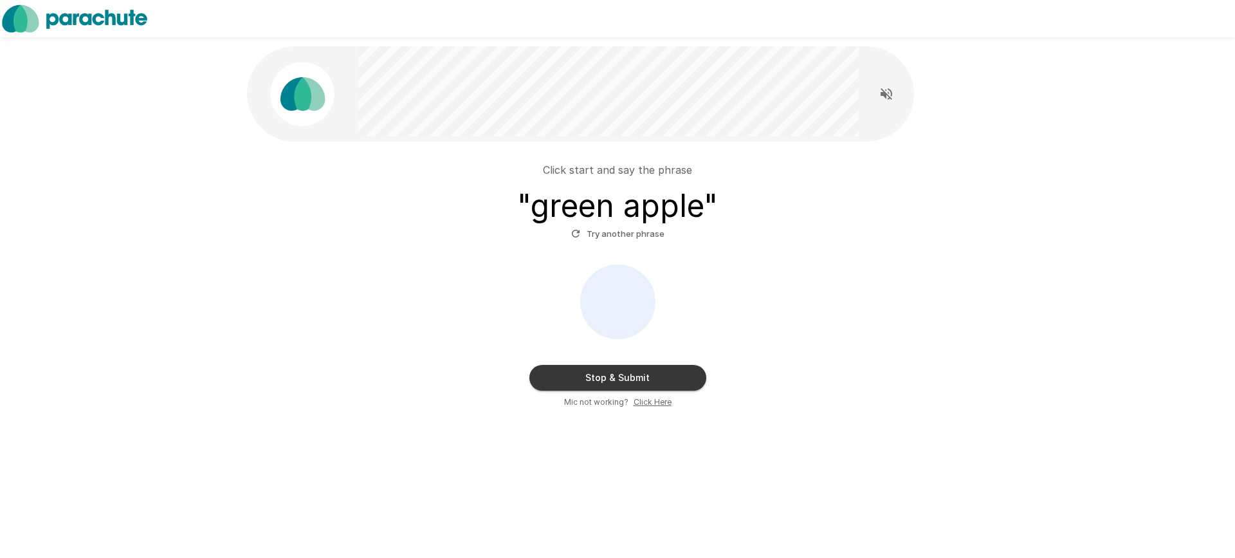
click at [652, 380] on button "Stop & Submit" at bounding box center [618, 378] width 177 height 26
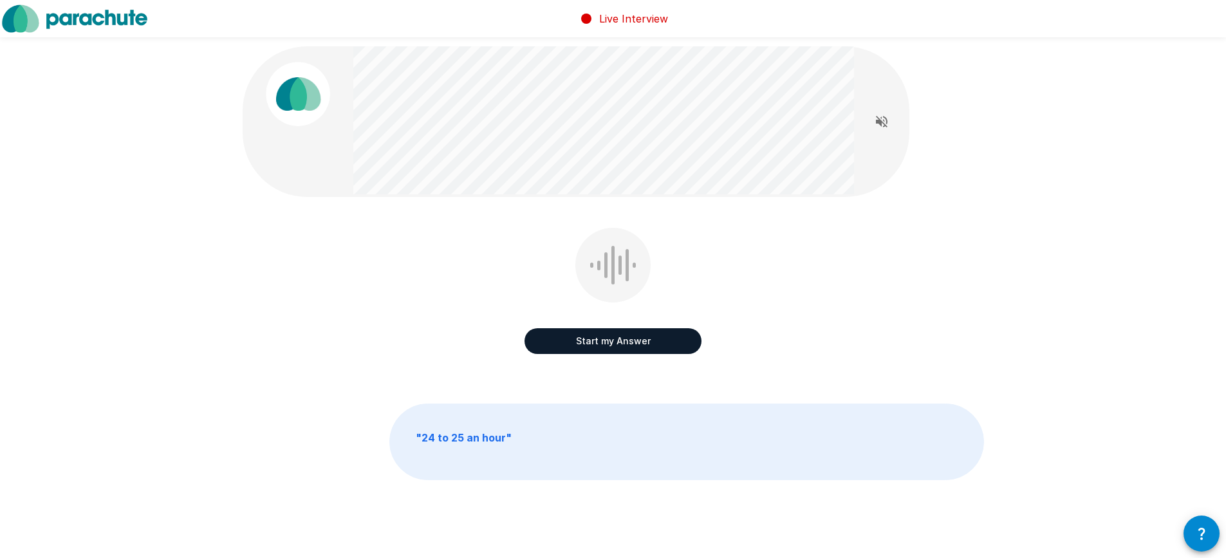
click at [580, 345] on button "Start my Answer" at bounding box center [612, 341] width 177 height 26
click at [581, 346] on button "Stop & Submit" at bounding box center [612, 341] width 177 height 26
click at [598, 342] on button "Start my Answer" at bounding box center [612, 341] width 177 height 26
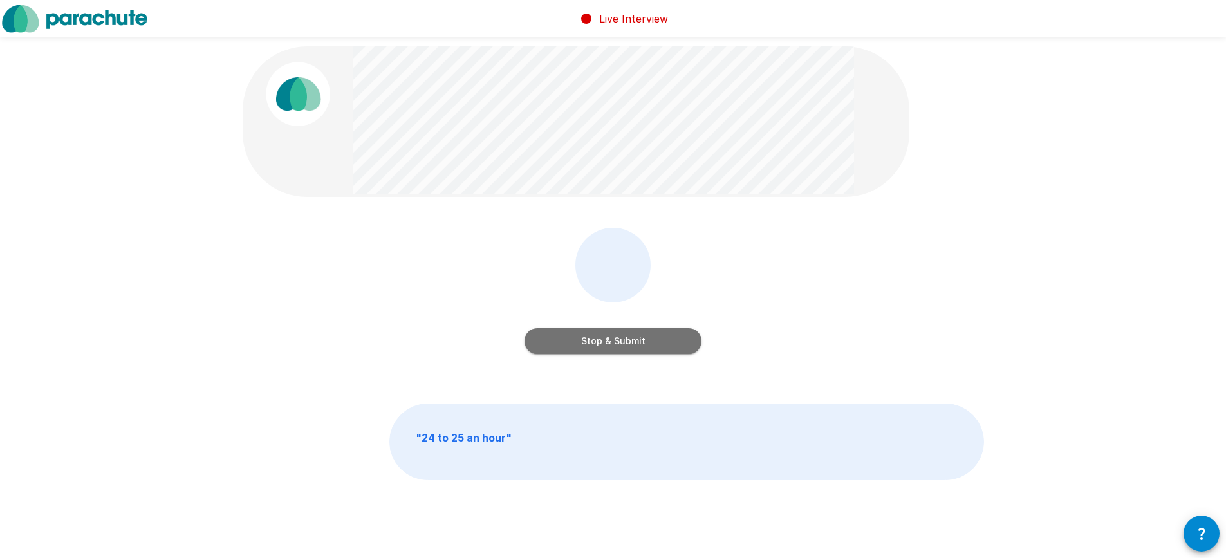
click at [638, 336] on button "Stop & Submit" at bounding box center [612, 341] width 177 height 26
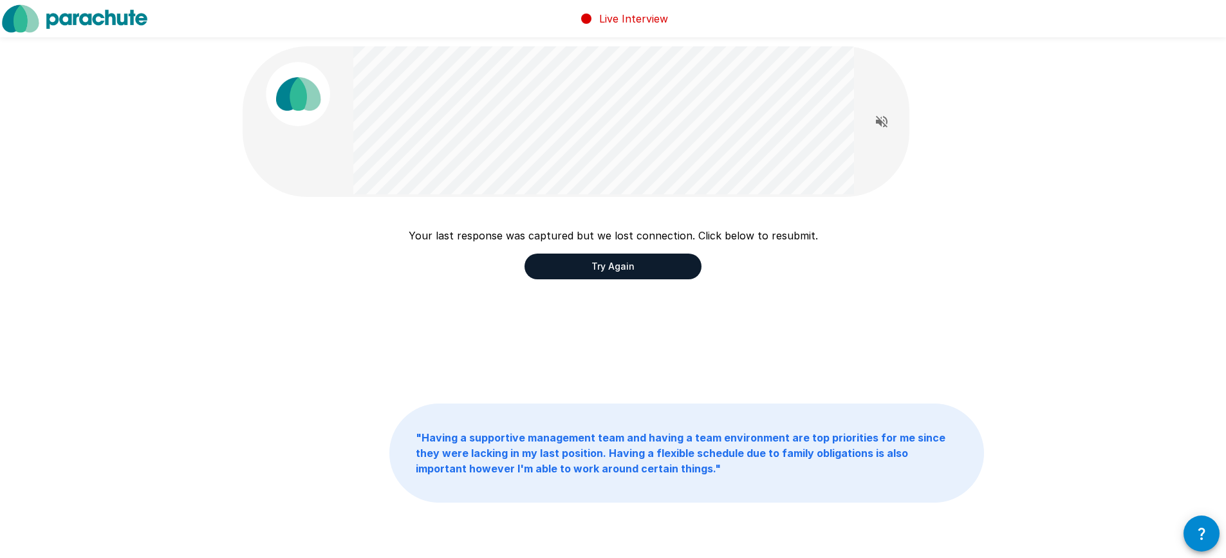
click at [578, 266] on button "Try Again" at bounding box center [612, 266] width 177 height 26
